Goal: Task Accomplishment & Management: Use online tool/utility

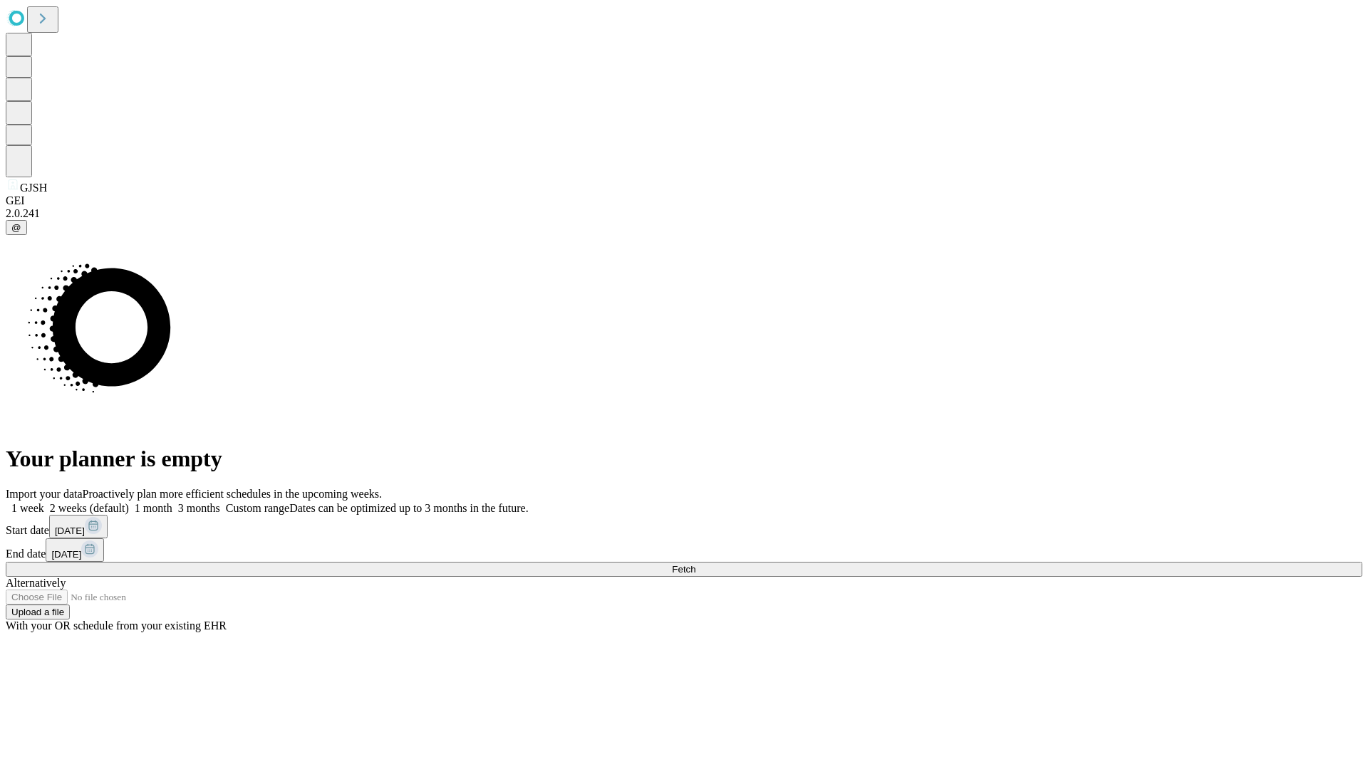
click at [695, 564] on span "Fetch" at bounding box center [684, 569] width 24 height 11
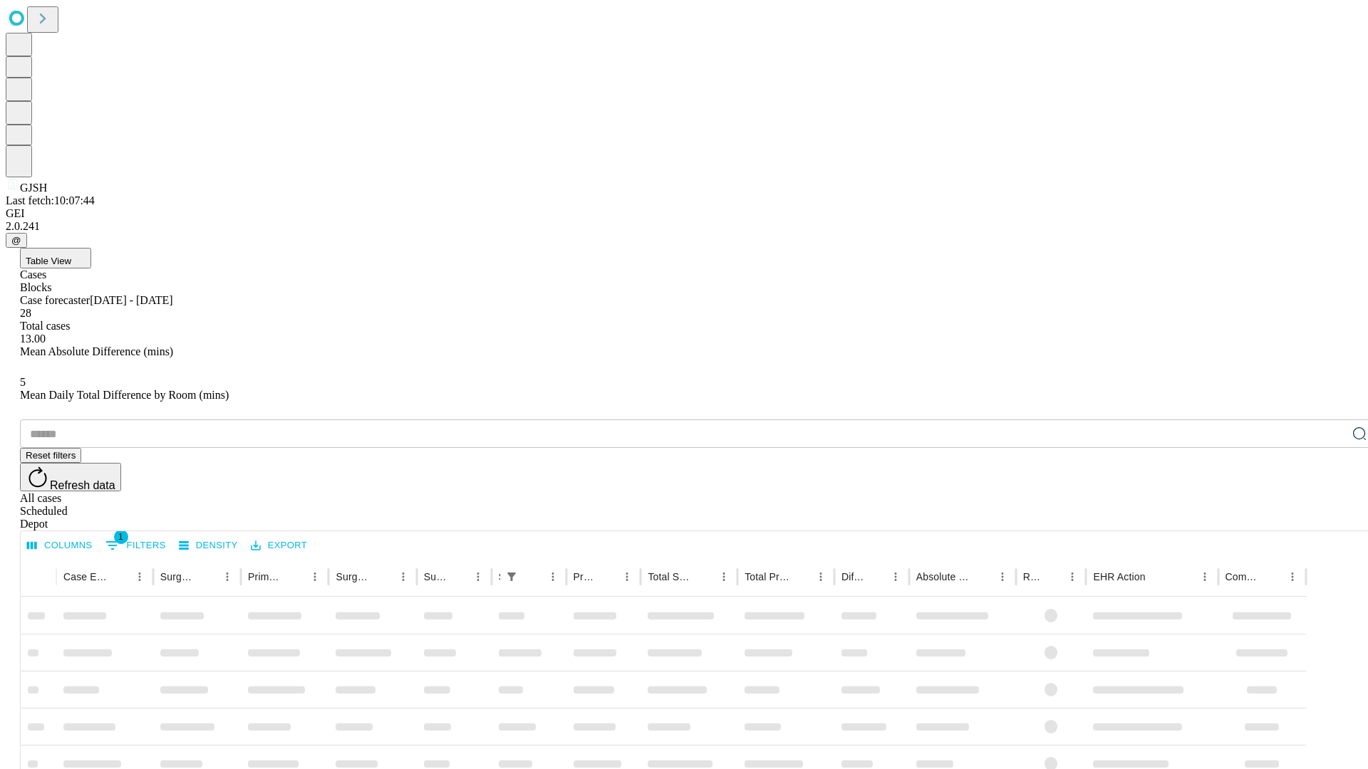
click at [71, 256] on span "Table View" at bounding box center [49, 261] width 46 height 11
